Goal: Information Seeking & Learning: Find specific fact

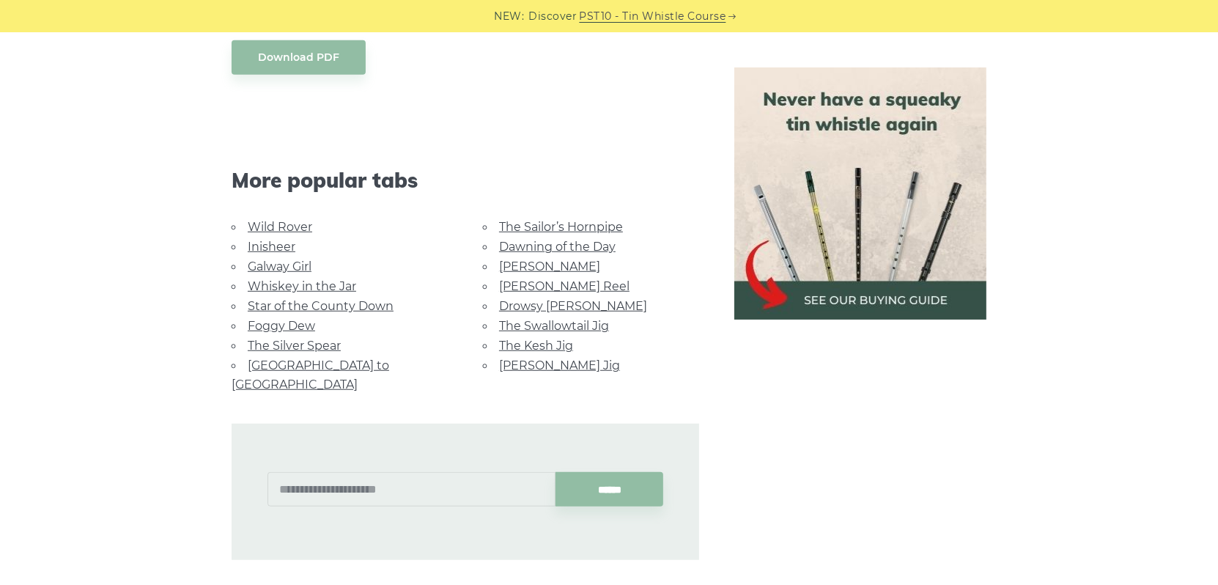
scroll to position [733, 0]
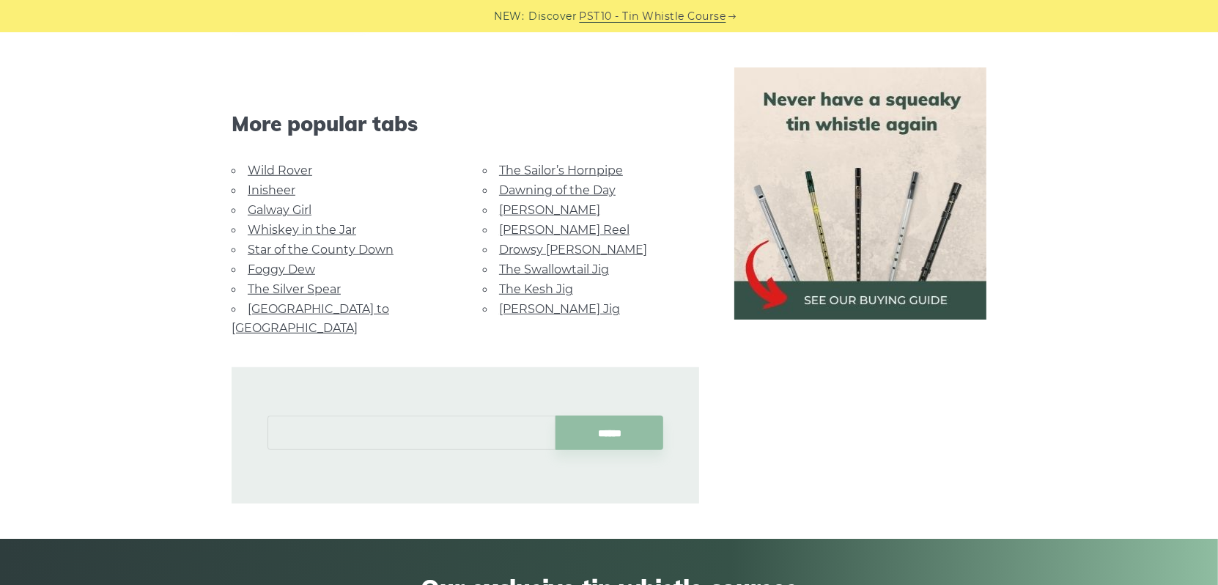
click at [454, 420] on input "text" at bounding box center [411, 432] width 288 height 34
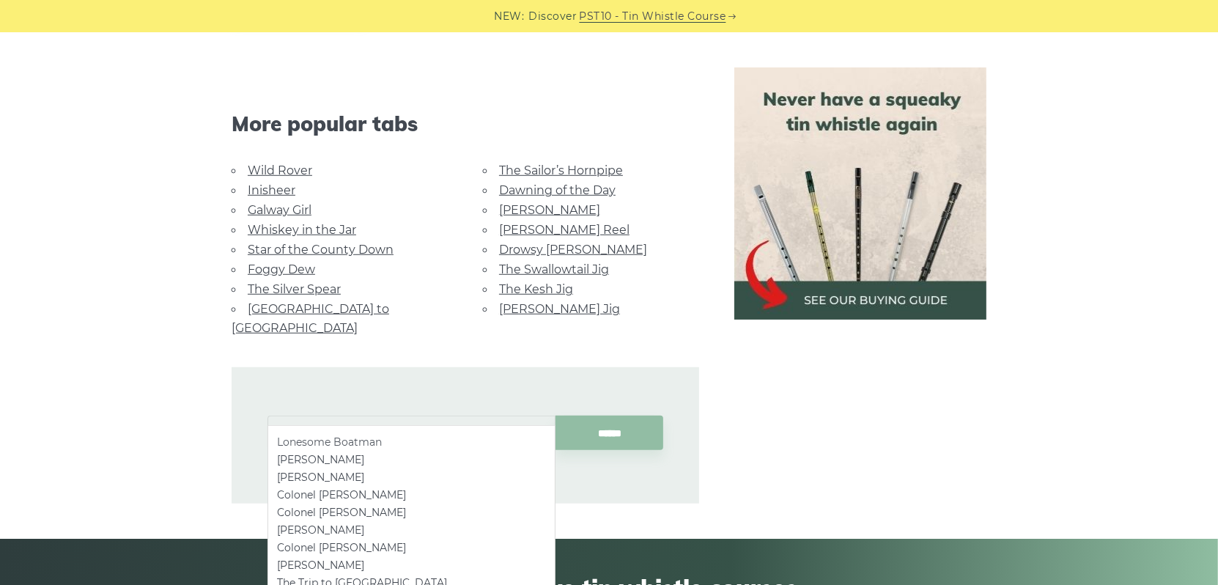
click at [387, 443] on li "Lonesome Boatman" at bounding box center [411, 442] width 269 height 18
type input "**********"
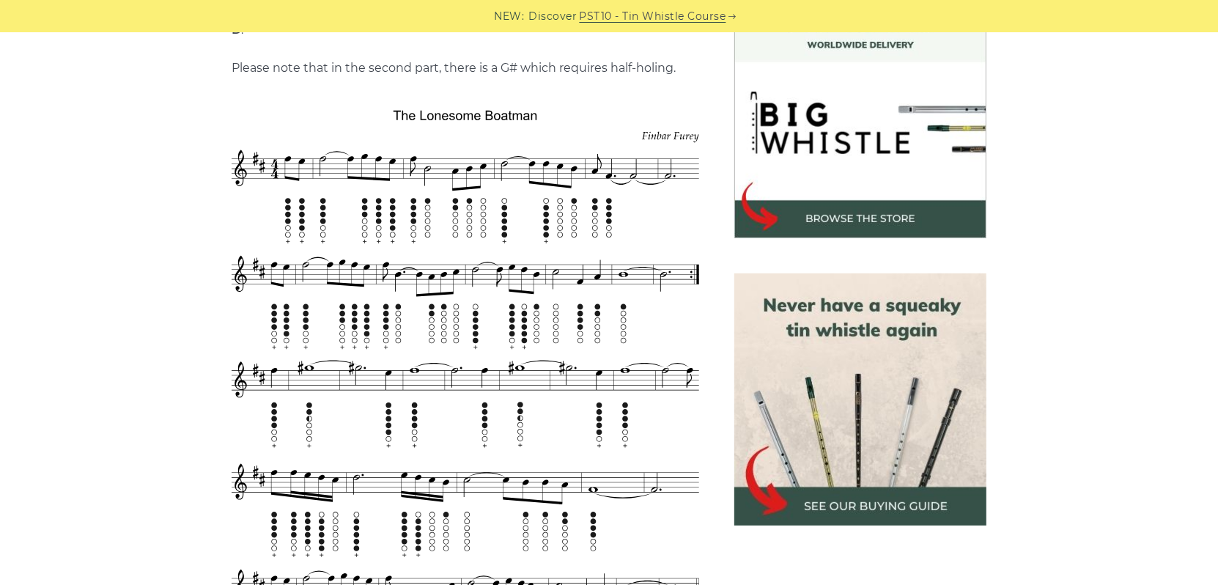
scroll to position [440, 0]
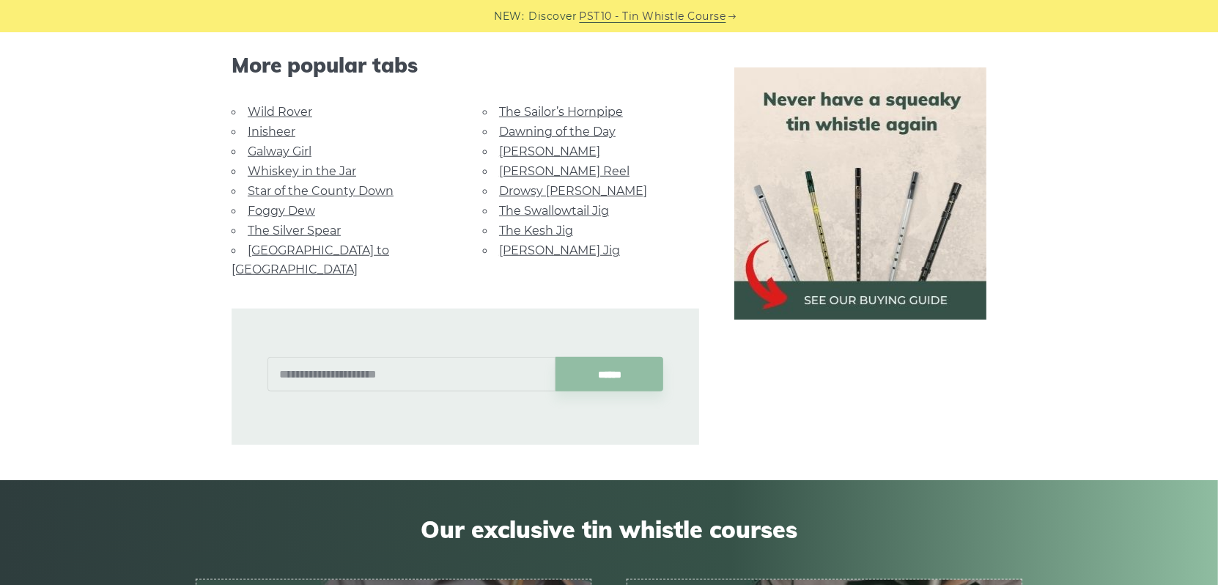
scroll to position [806, 0]
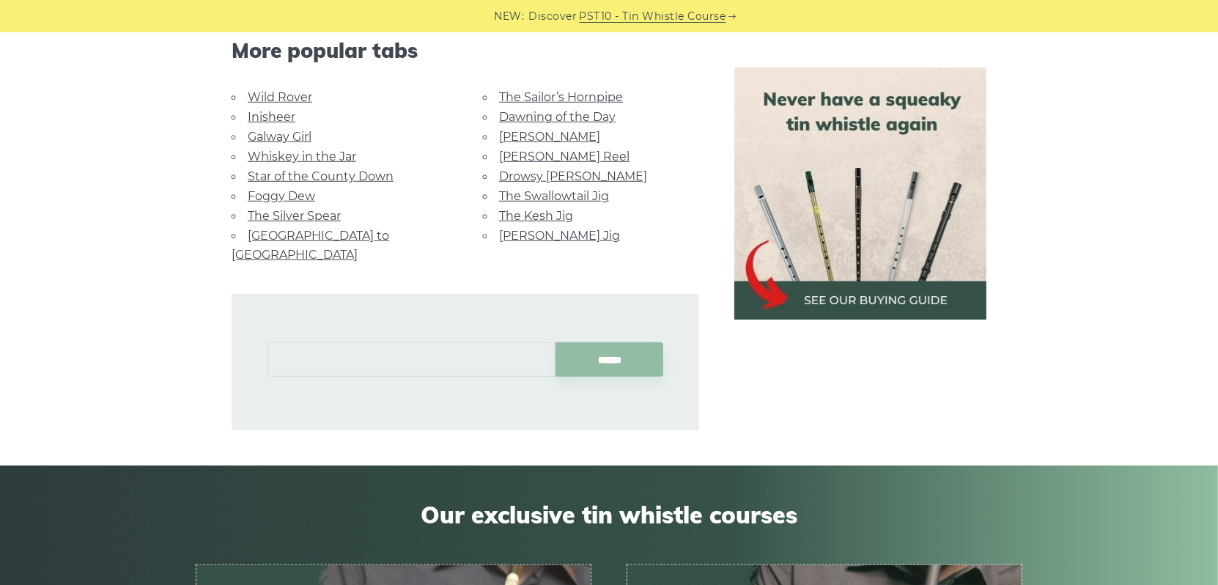
click at [409, 342] on input "text" at bounding box center [411, 359] width 288 height 34
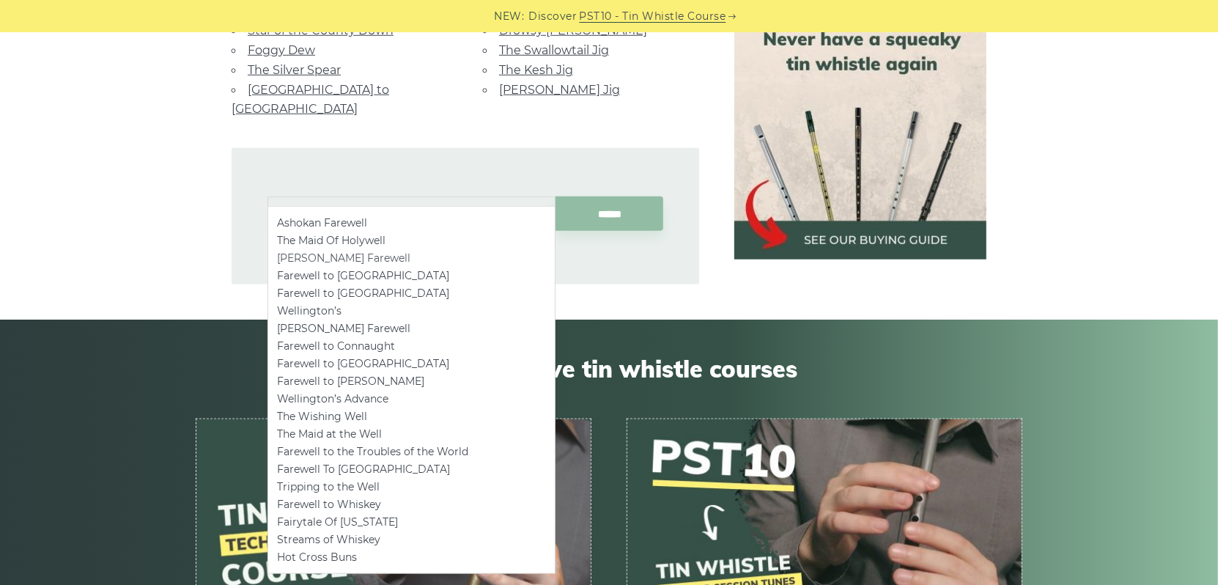
scroll to position [953, 0]
type input "*"
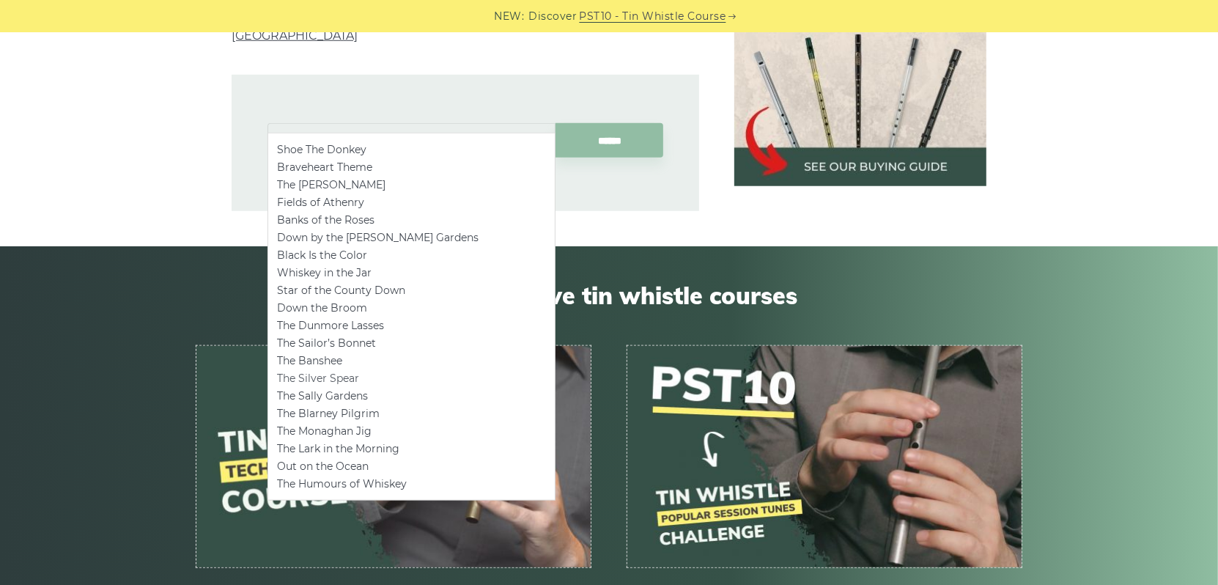
scroll to position [1026, 0]
type input "***"
